Goal: Task Accomplishment & Management: Complete application form

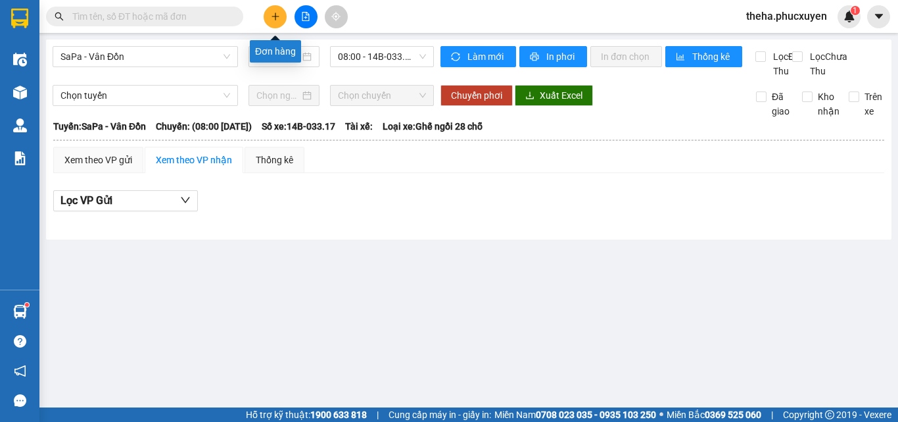
click at [274, 17] on icon "plus" at bounding box center [275, 16] width 9 height 9
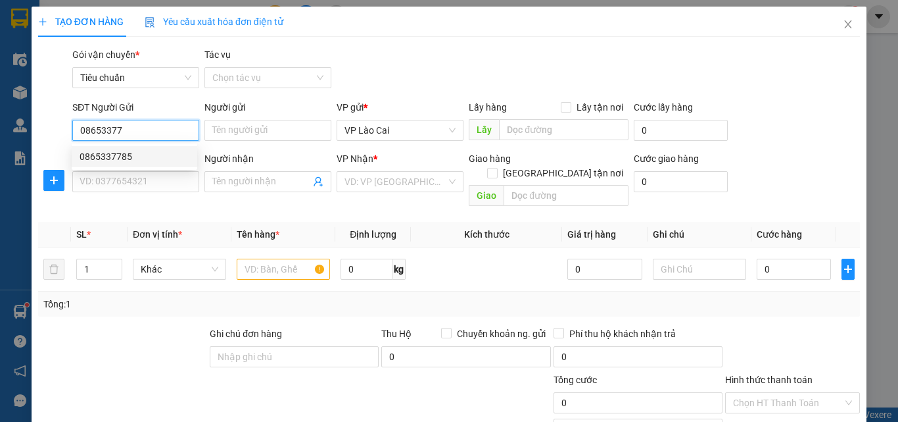
click at [121, 156] on div "0865337785" at bounding box center [135, 156] width 110 height 14
type input "0865337785"
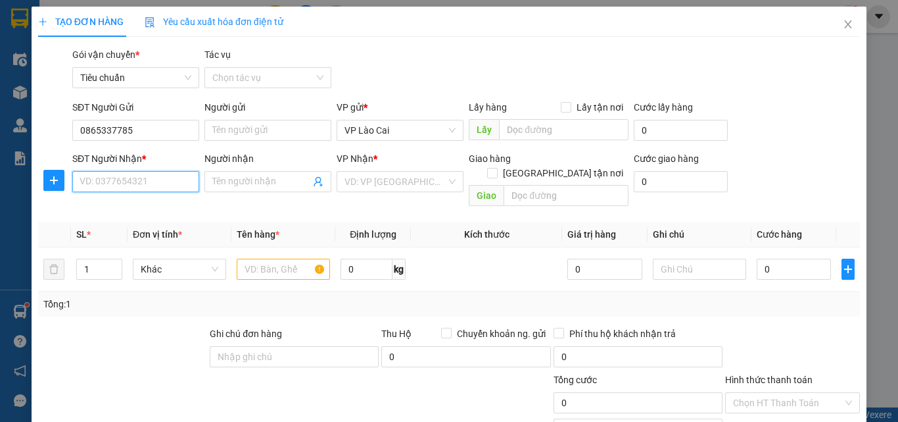
click at [124, 178] on input "SĐT Người Nhận *" at bounding box center [135, 181] width 127 height 21
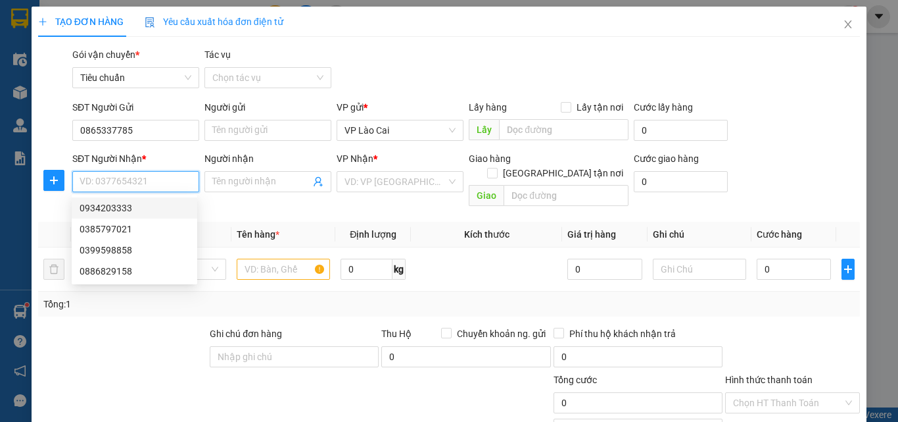
click at [111, 205] on div "0934203333" at bounding box center [135, 208] width 110 height 14
type input "0934203333"
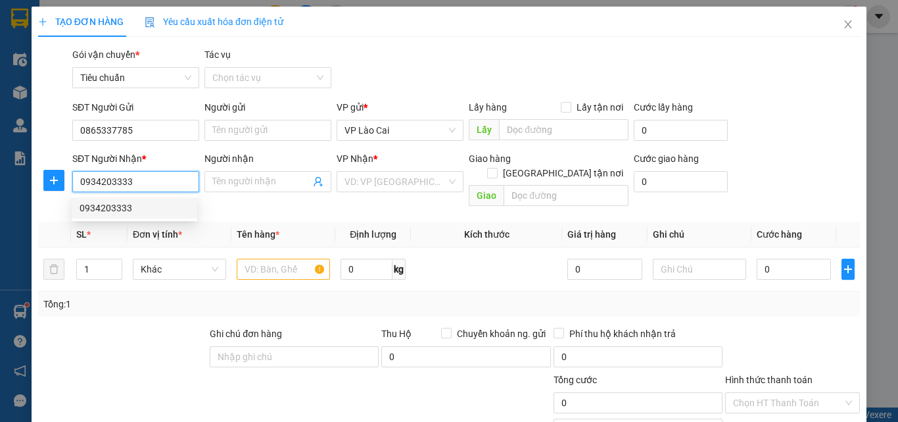
type input "cẩm phả"
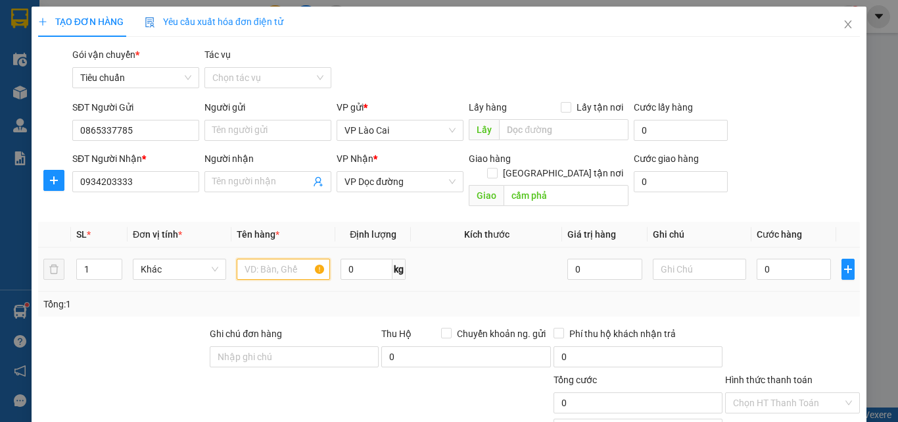
click at [289, 258] on input "text" at bounding box center [283, 268] width 93 height 21
type input "1 CHẬU DÂU"
click at [792, 258] on input "0" at bounding box center [794, 268] width 74 height 21
type input "5"
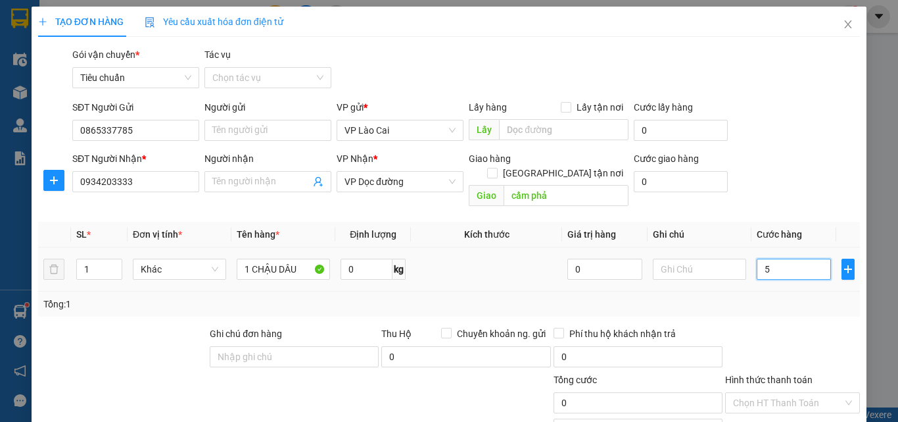
type input "5"
type input "50"
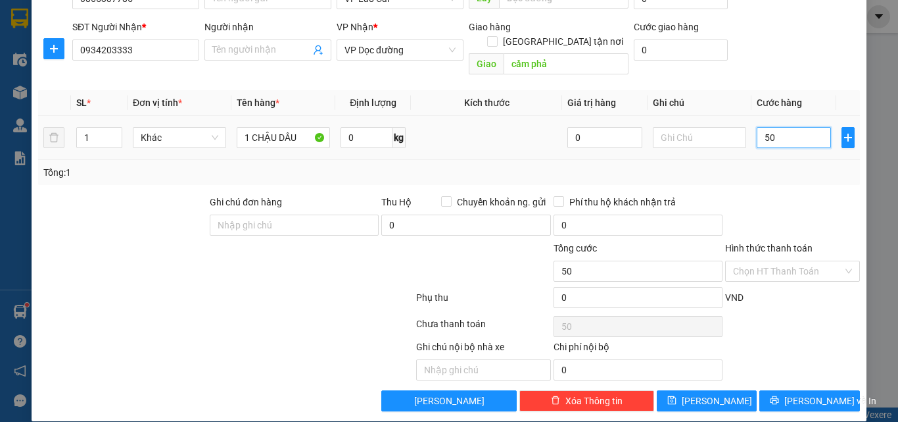
scroll to position [132, 0]
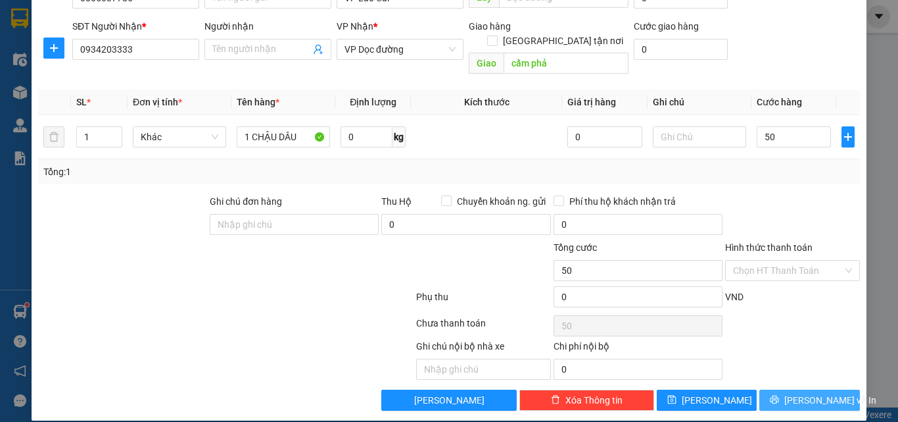
type input "50.000"
click at [763, 389] on button "[PERSON_NAME] và In" at bounding box center [810, 399] width 101 height 21
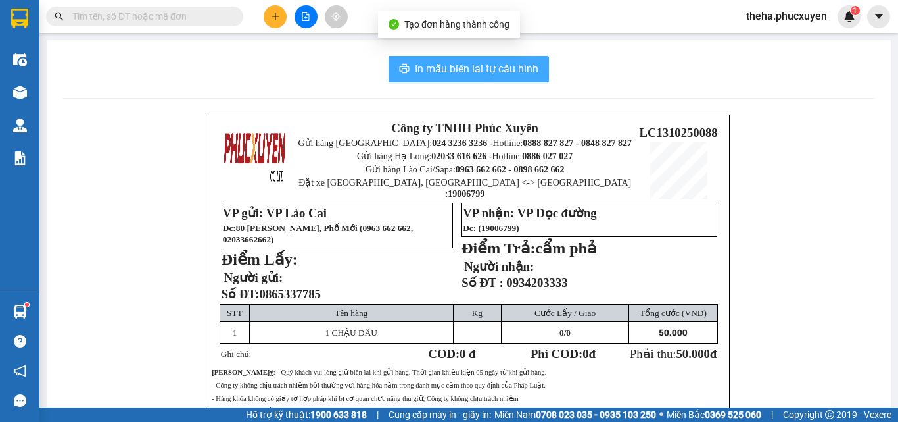
click at [529, 70] on span "In mẫu biên lai tự cấu hình" at bounding box center [477, 69] width 124 height 16
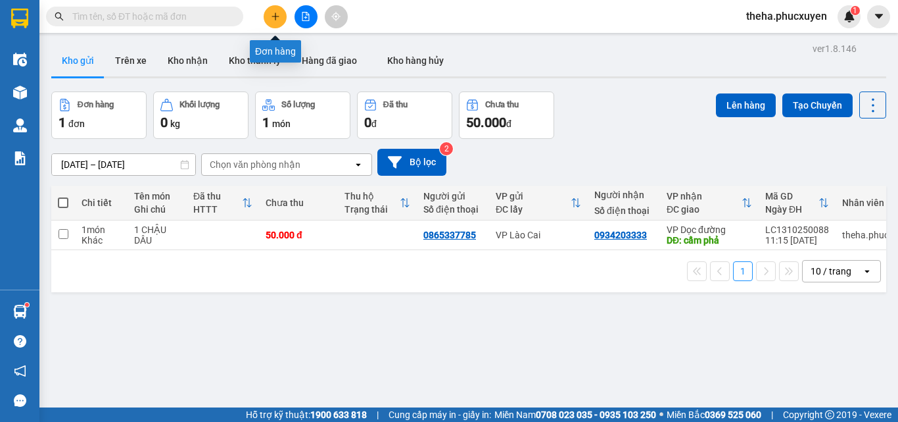
click at [268, 14] on button at bounding box center [275, 16] width 23 height 23
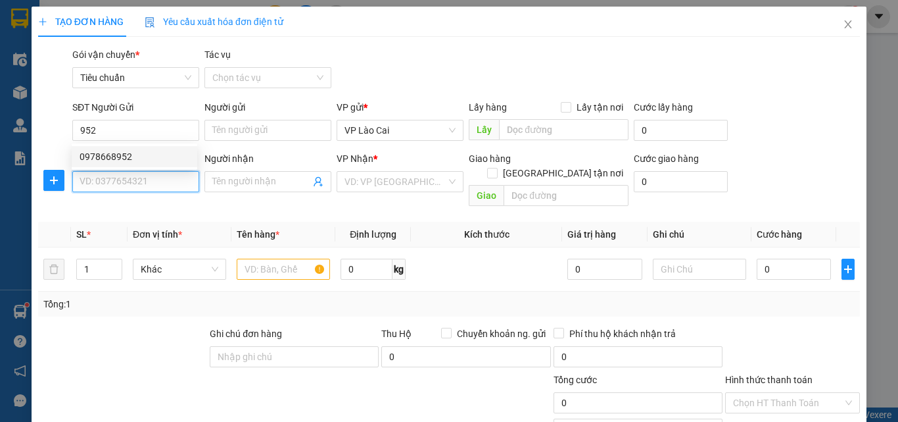
click at [147, 186] on input "SĐT Người Nhận *" at bounding box center [135, 181] width 127 height 21
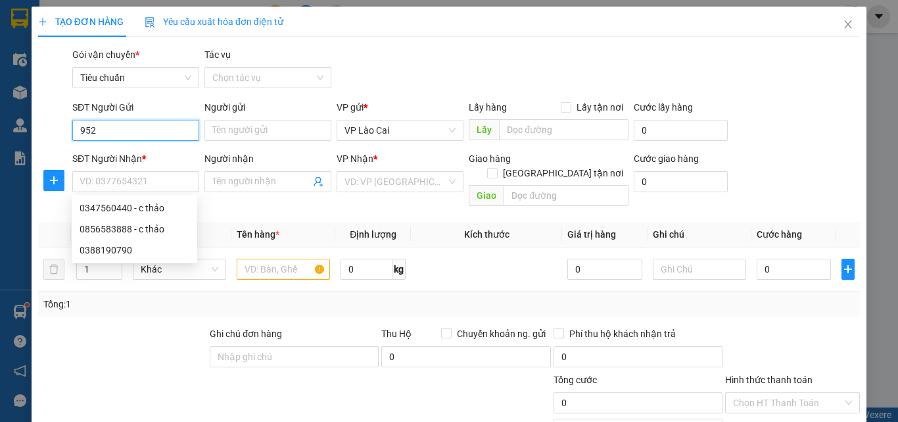
click at [137, 129] on input "952" at bounding box center [135, 130] width 127 height 21
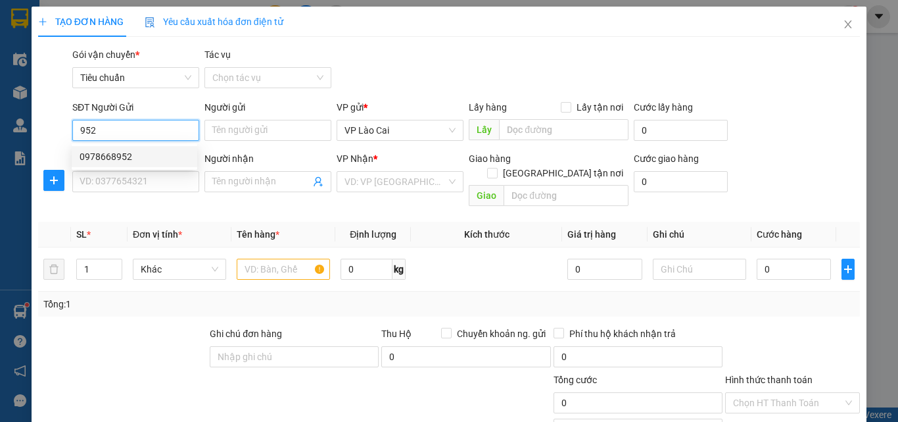
click at [120, 157] on div "0978668952" at bounding box center [135, 156] width 110 height 14
type input "0978668952"
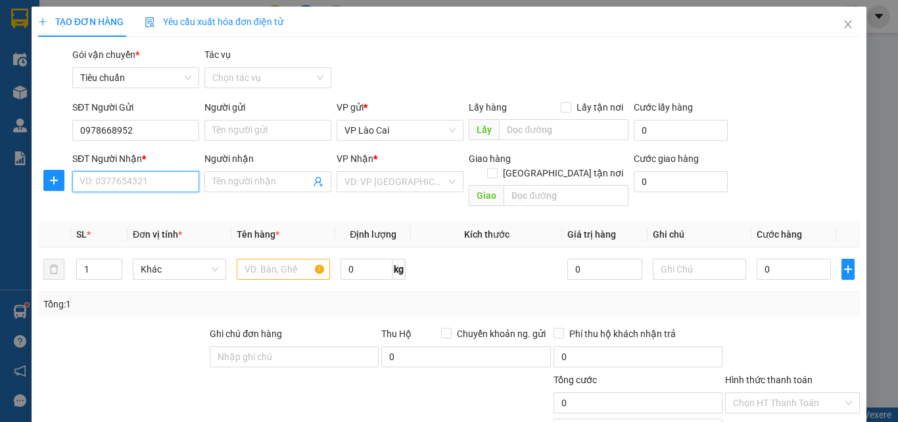
click at [150, 181] on input "SĐT Người Nhận *" at bounding box center [135, 181] width 127 height 21
click at [110, 230] on div "0856583888 - c thảo" at bounding box center [135, 229] width 110 height 14
type input "0856583888"
type input "c thảo"
type input "CẨM PHẢ"
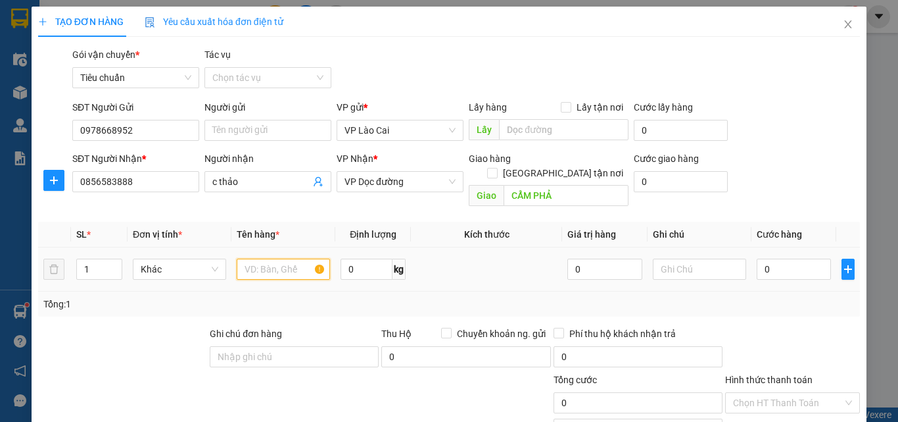
click at [254, 258] on input "text" at bounding box center [283, 268] width 93 height 21
type input "1 CHẬU DÂU +1 TẢI HẠT"
click at [765, 258] on input "0" at bounding box center [794, 268] width 74 height 21
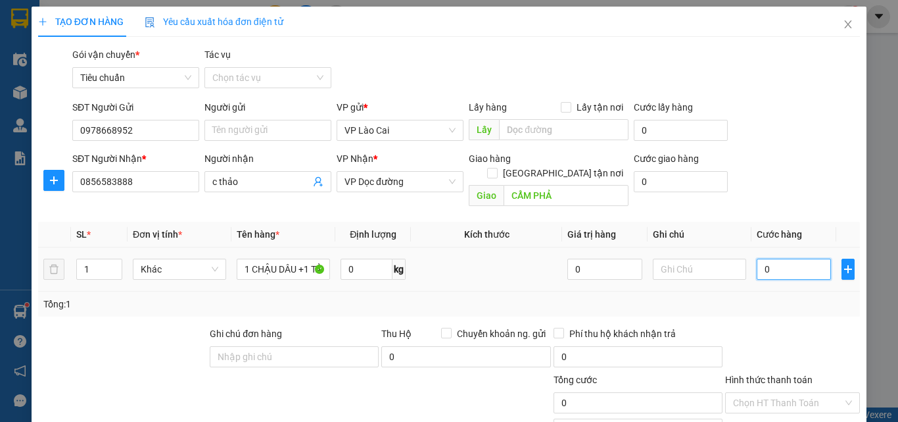
type input "1"
type input "13"
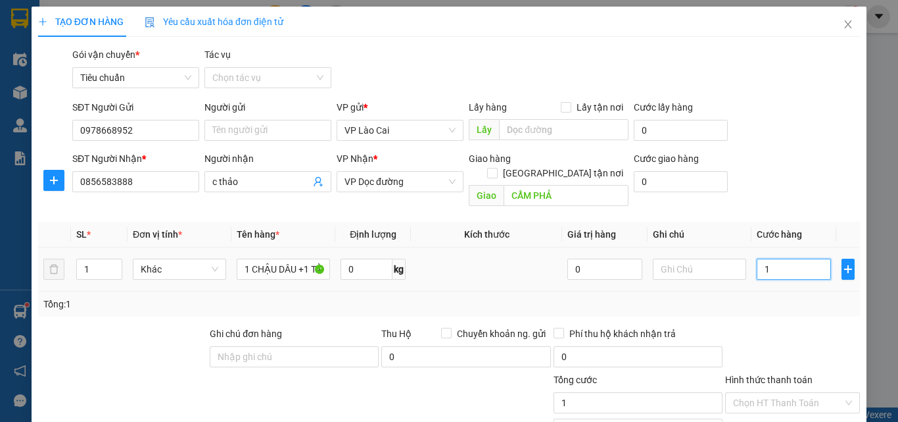
type input "13"
type input "130"
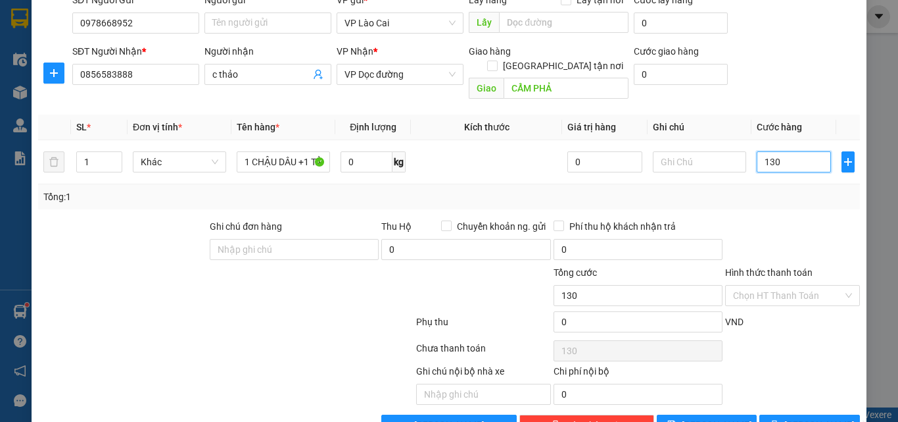
scroll to position [132, 0]
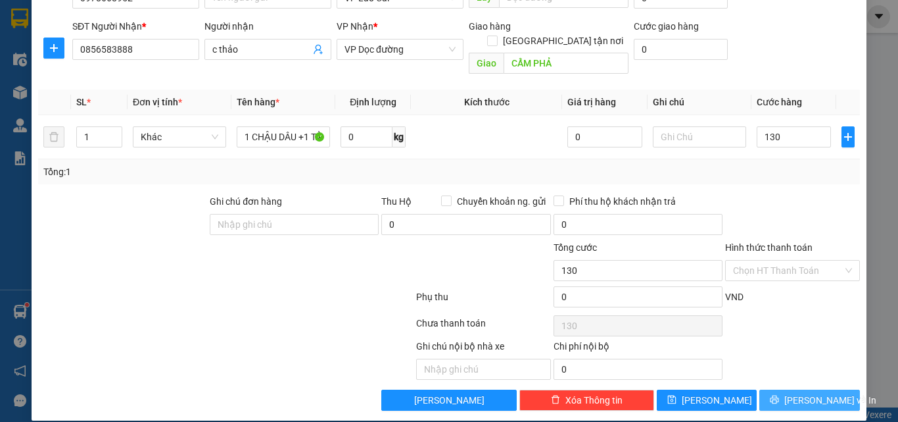
type input "130.000"
click at [769, 389] on button "[PERSON_NAME] và In" at bounding box center [810, 399] width 101 height 21
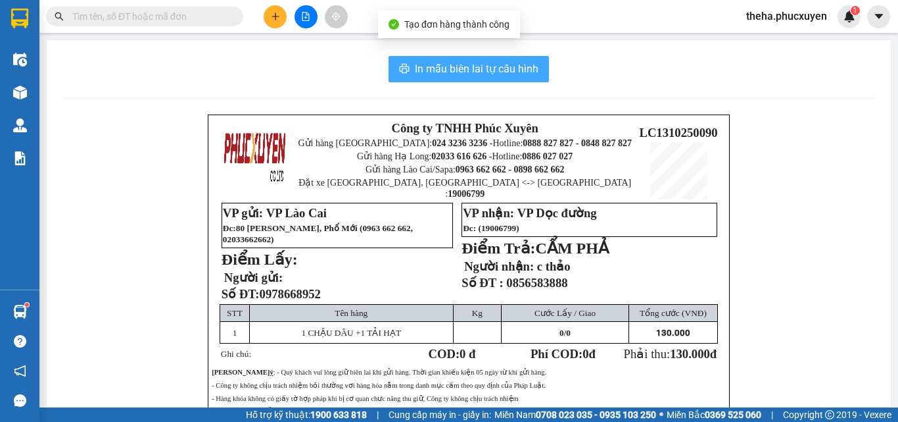
click at [525, 64] on span "In mẫu biên lai tự cấu hình" at bounding box center [477, 69] width 124 height 16
